Goal: Task Accomplishment & Management: Use online tool/utility

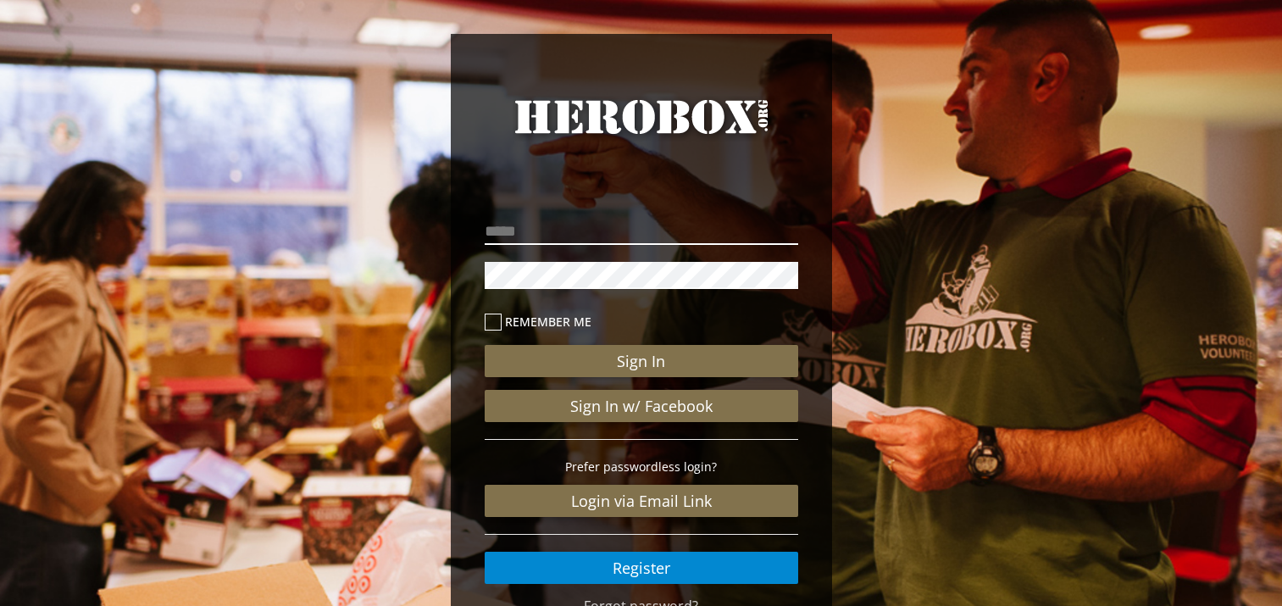
click at [531, 233] on input "email" at bounding box center [641, 231] width 313 height 27
type input "*"
type input "**********"
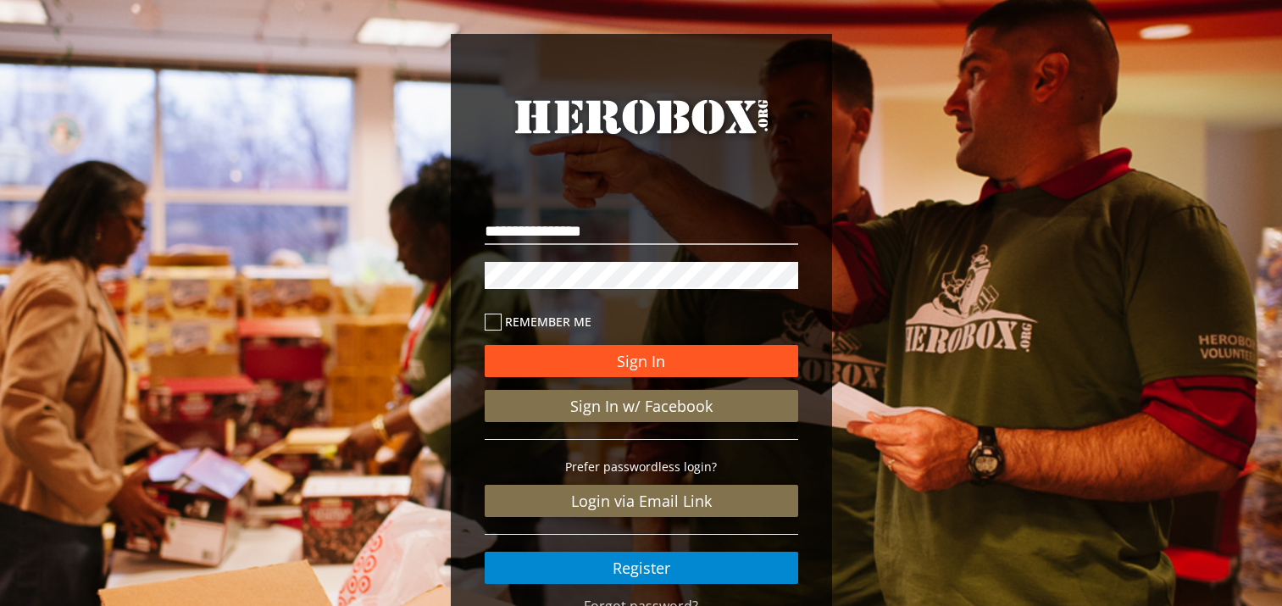
click at [612, 361] on button "Sign In" at bounding box center [641, 361] width 313 height 32
click at [602, 354] on button "Sign In" at bounding box center [641, 361] width 313 height 32
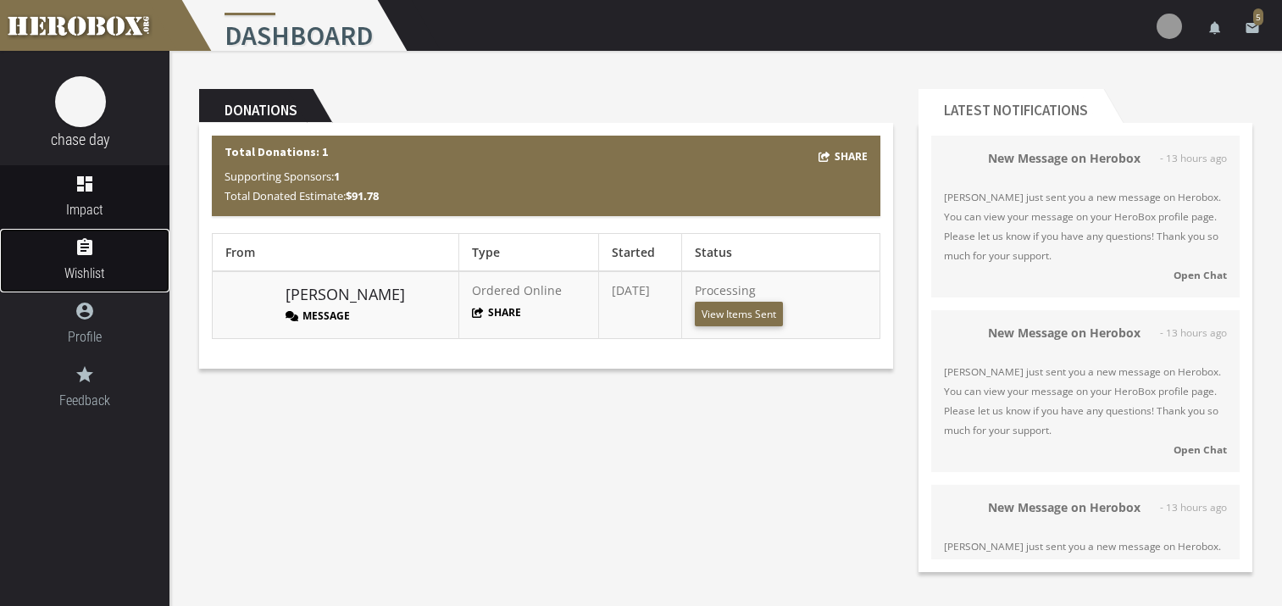
click at [85, 252] on icon "assignment" at bounding box center [84, 247] width 169 height 20
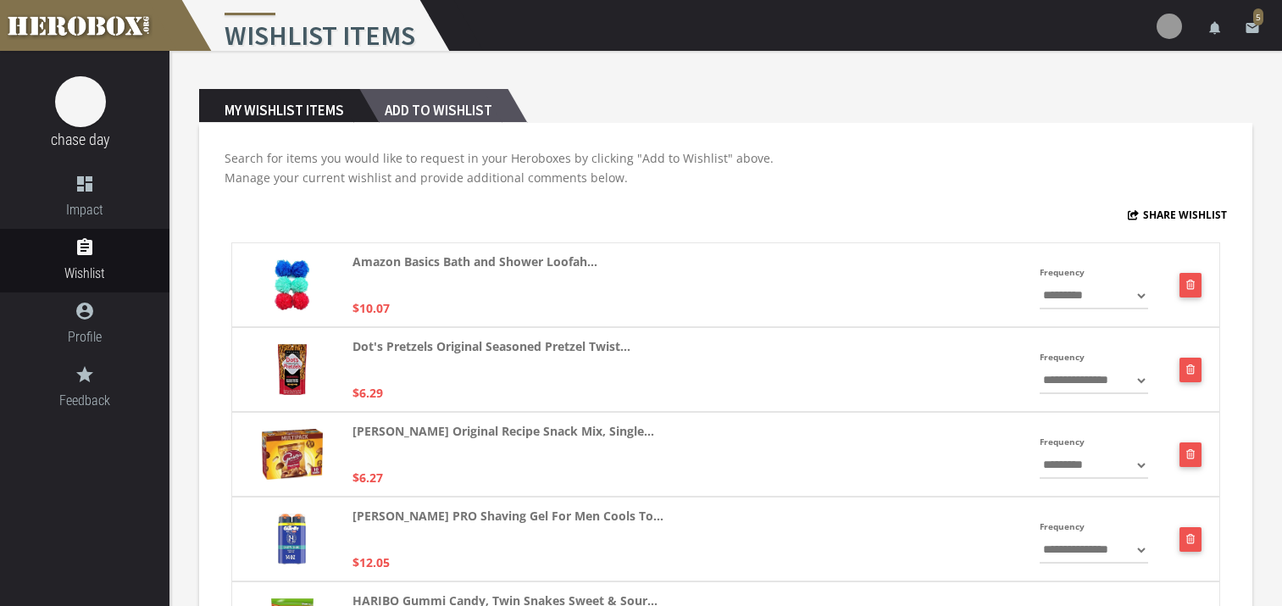
click at [460, 110] on h2 "Add to Wishlist" at bounding box center [433, 106] width 148 height 34
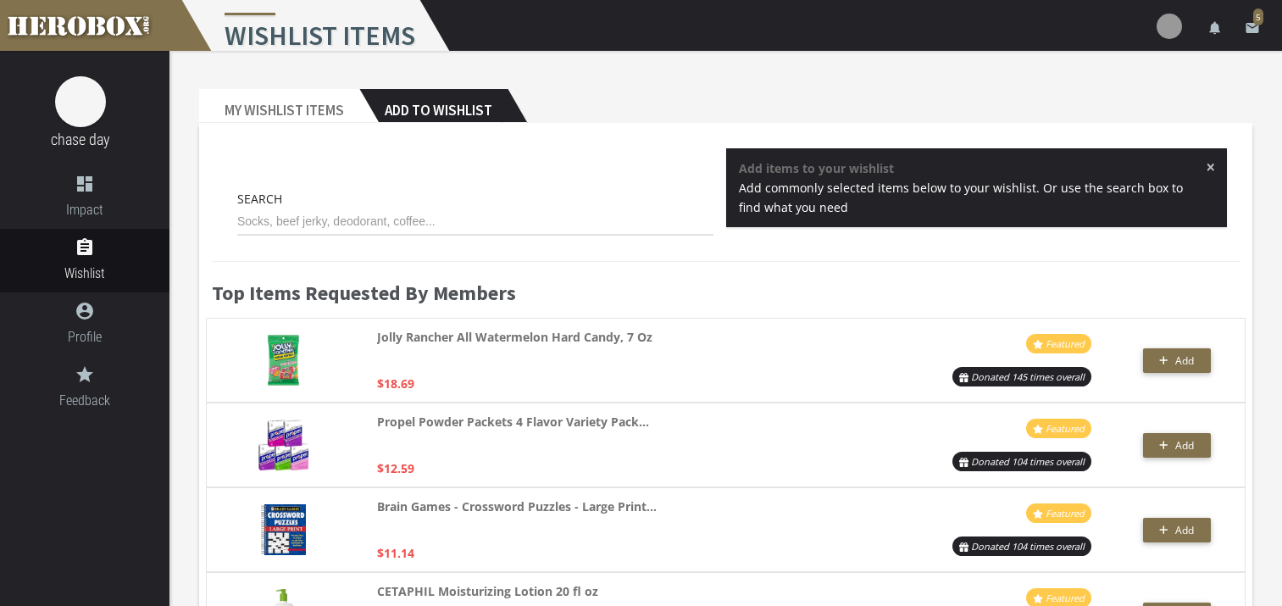
click at [424, 107] on h2 "Add to Wishlist" at bounding box center [433, 106] width 148 height 34
click at [1209, 166] on span "×" at bounding box center [1210, 166] width 9 height 17
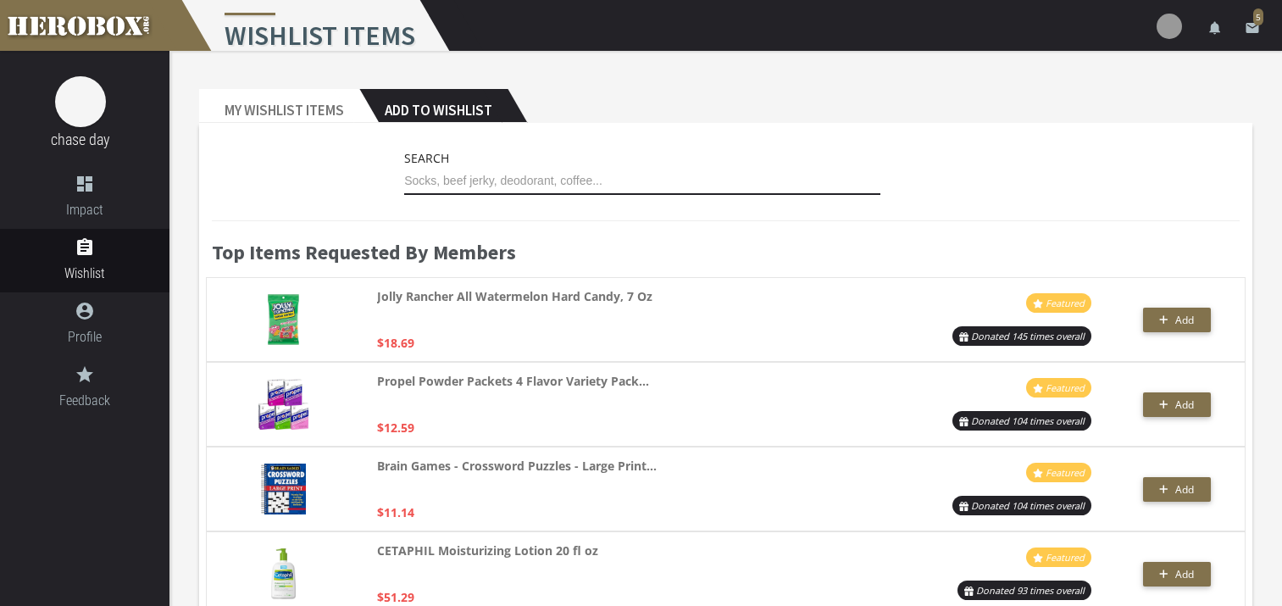
click at [457, 179] on input "text" at bounding box center [642, 181] width 476 height 27
click at [517, 181] on input "ks" at bounding box center [642, 181] width 476 height 27
type input "k"
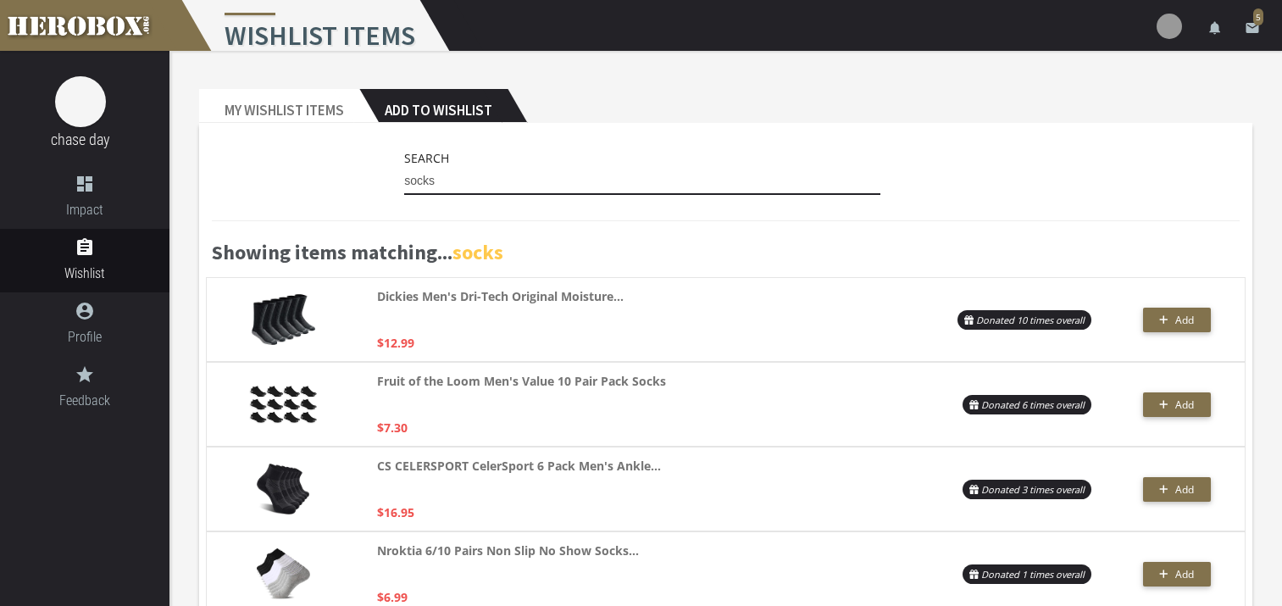
click at [417, 182] on input "socks" at bounding box center [642, 181] width 476 height 27
click at [378, 192] on div "Search socks" at bounding box center [726, 175] width 1028 height 55
click at [443, 183] on input "socks" at bounding box center [642, 181] width 476 height 27
type input "s"
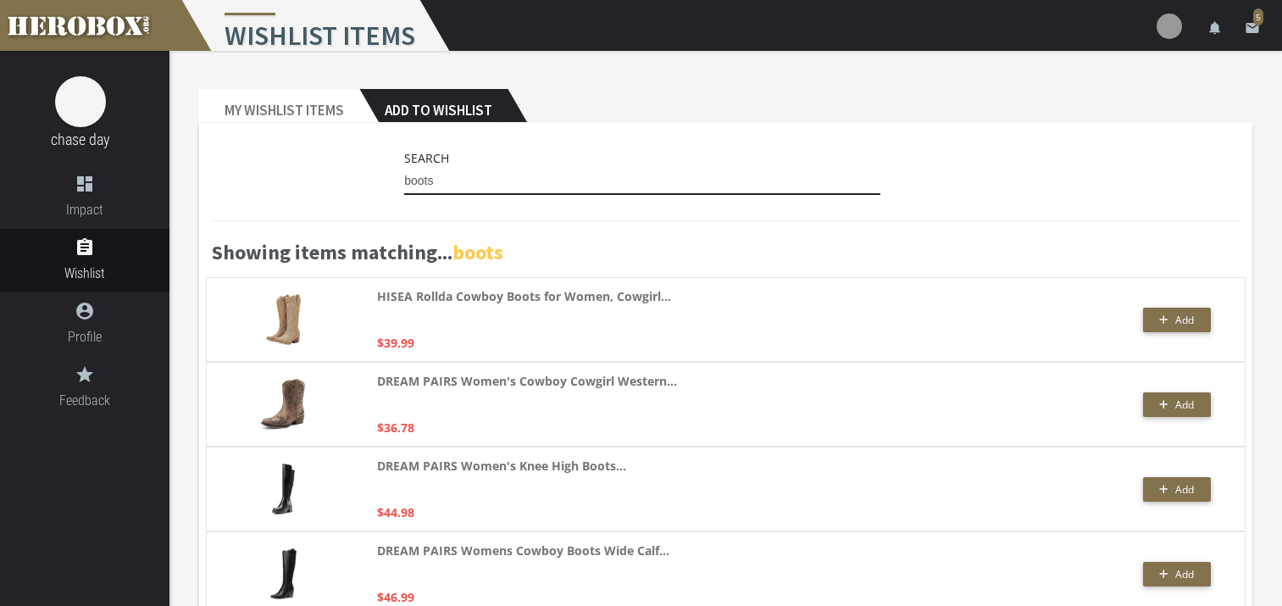
type input "boots"
